Goal: Find specific page/section

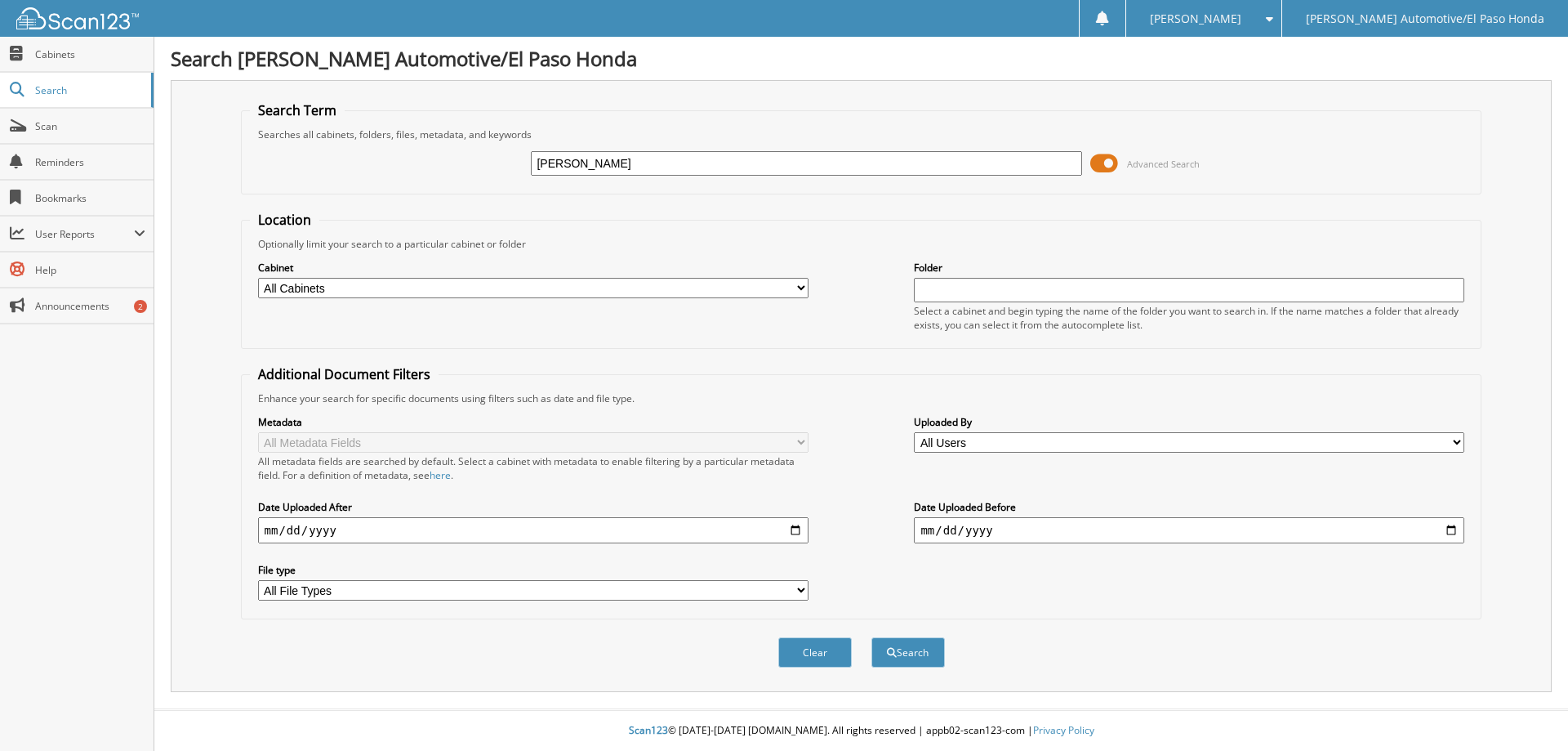
type input "[PERSON_NAME]"
click at [872, 637] on button "Search" at bounding box center [908, 652] width 73 height 31
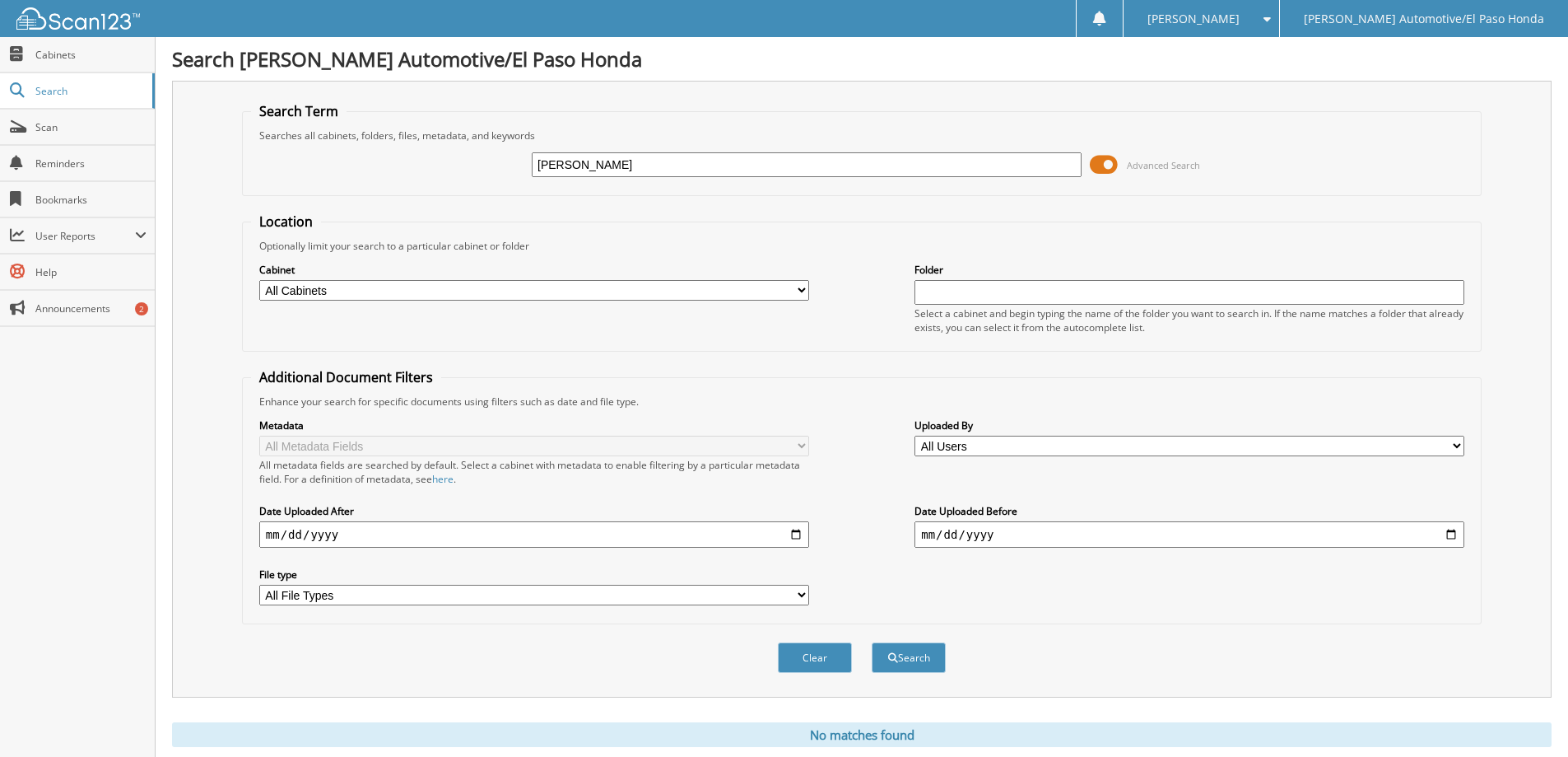
drag, startPoint x: 688, startPoint y: 158, endPoint x: 266, endPoint y: 173, distance: 422.3
click at [266, 173] on div "[PERSON_NAME] Advanced Search" at bounding box center [862, 165] width 1221 height 45
type input "[PERSON_NAME]"
click at [871, 642] on button "Search" at bounding box center [908, 657] width 74 height 31
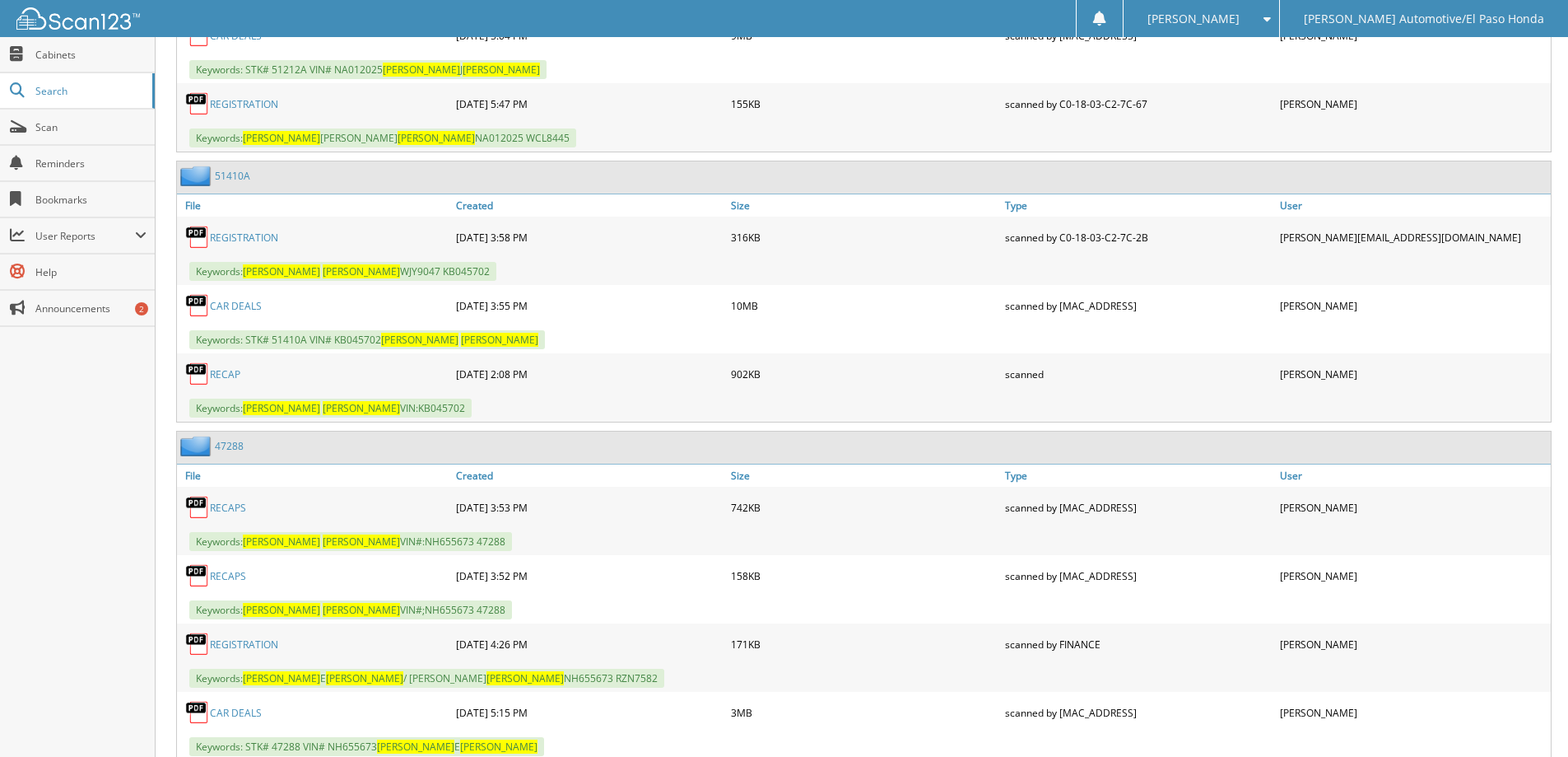
scroll to position [1189, 0]
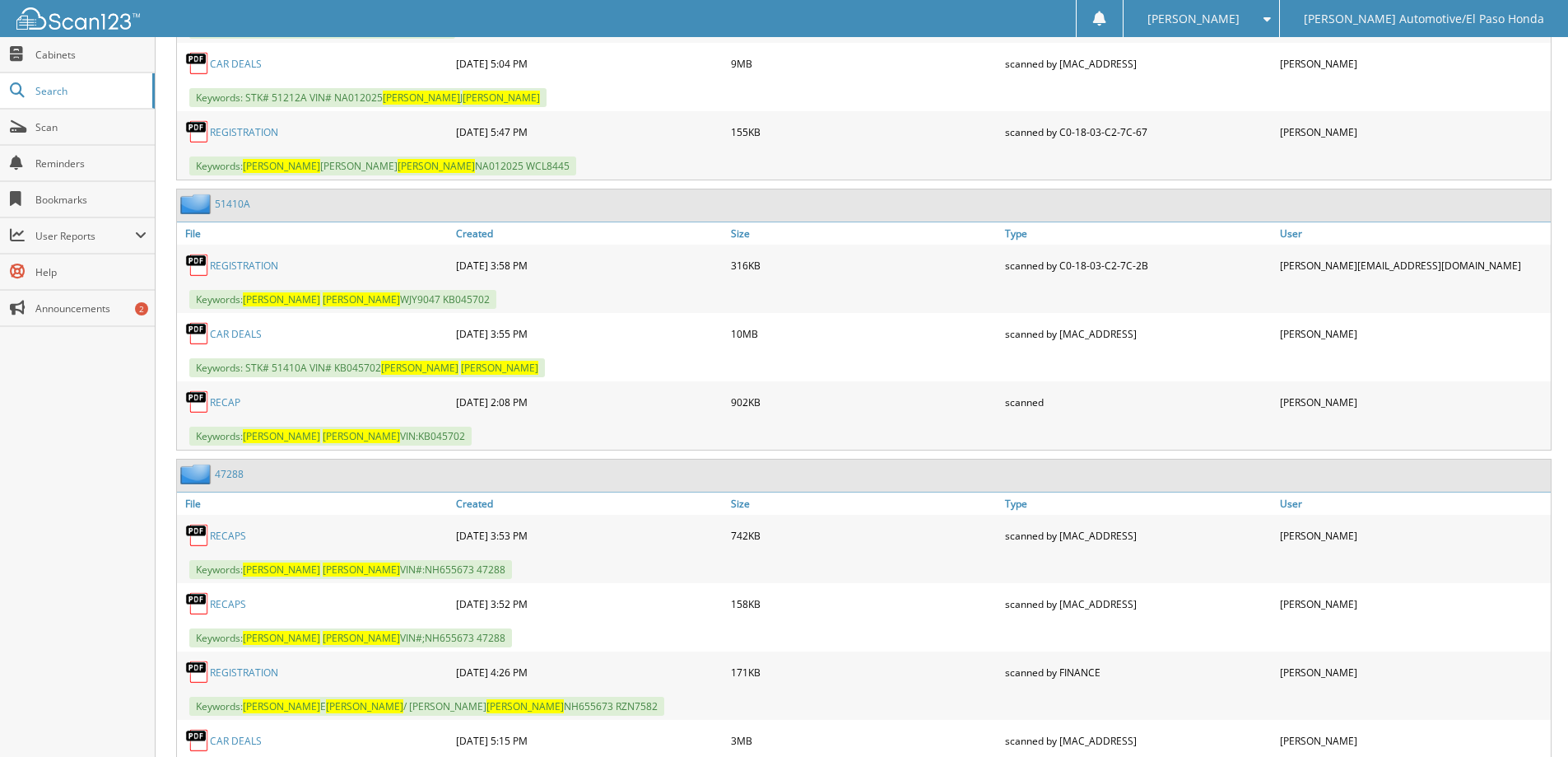
click at [228, 328] on link "CAR DEALS" at bounding box center [236, 334] width 51 height 14
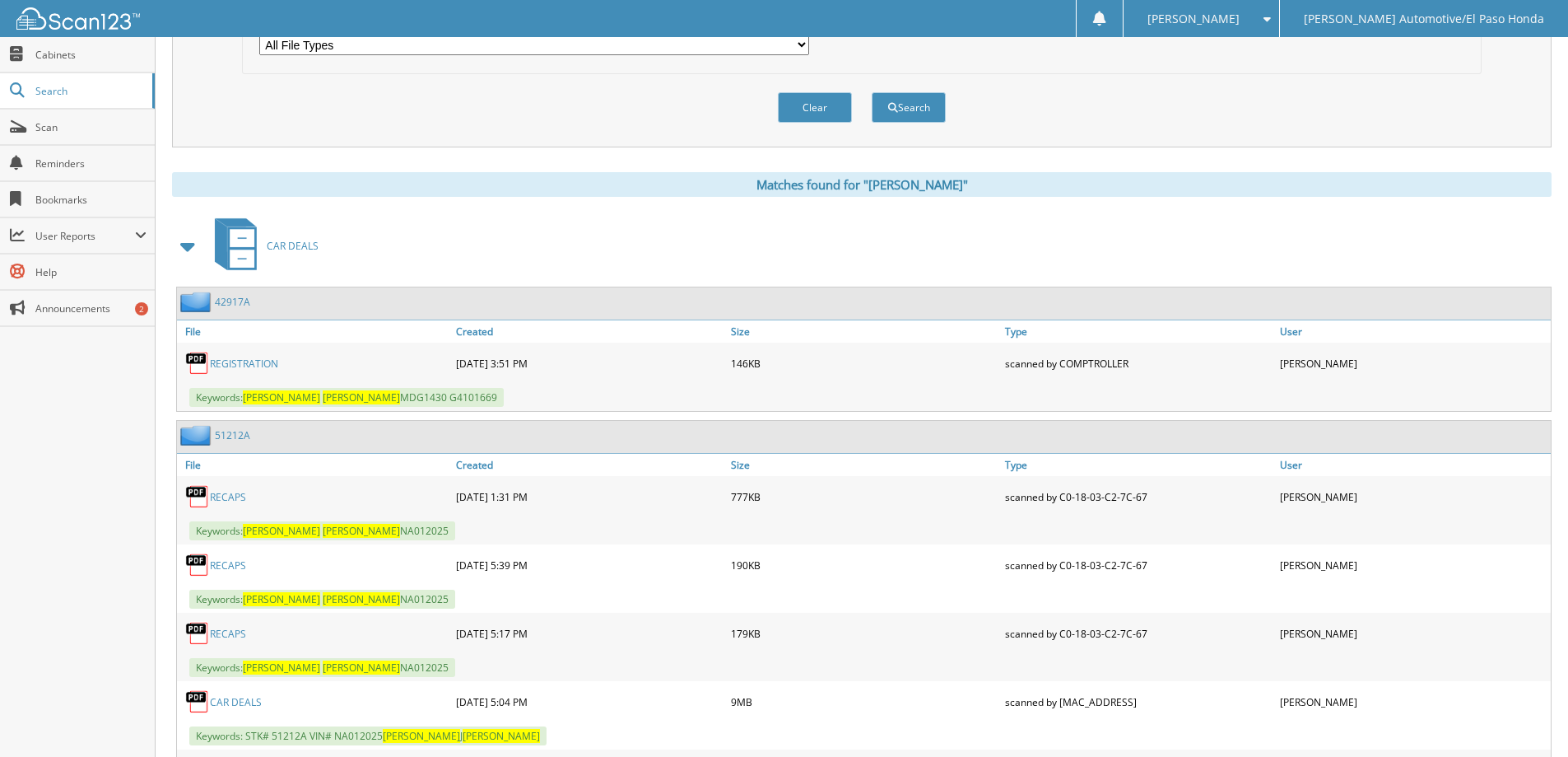
scroll to position [365, 0]
